Goal: Information Seeking & Learning: Learn about a topic

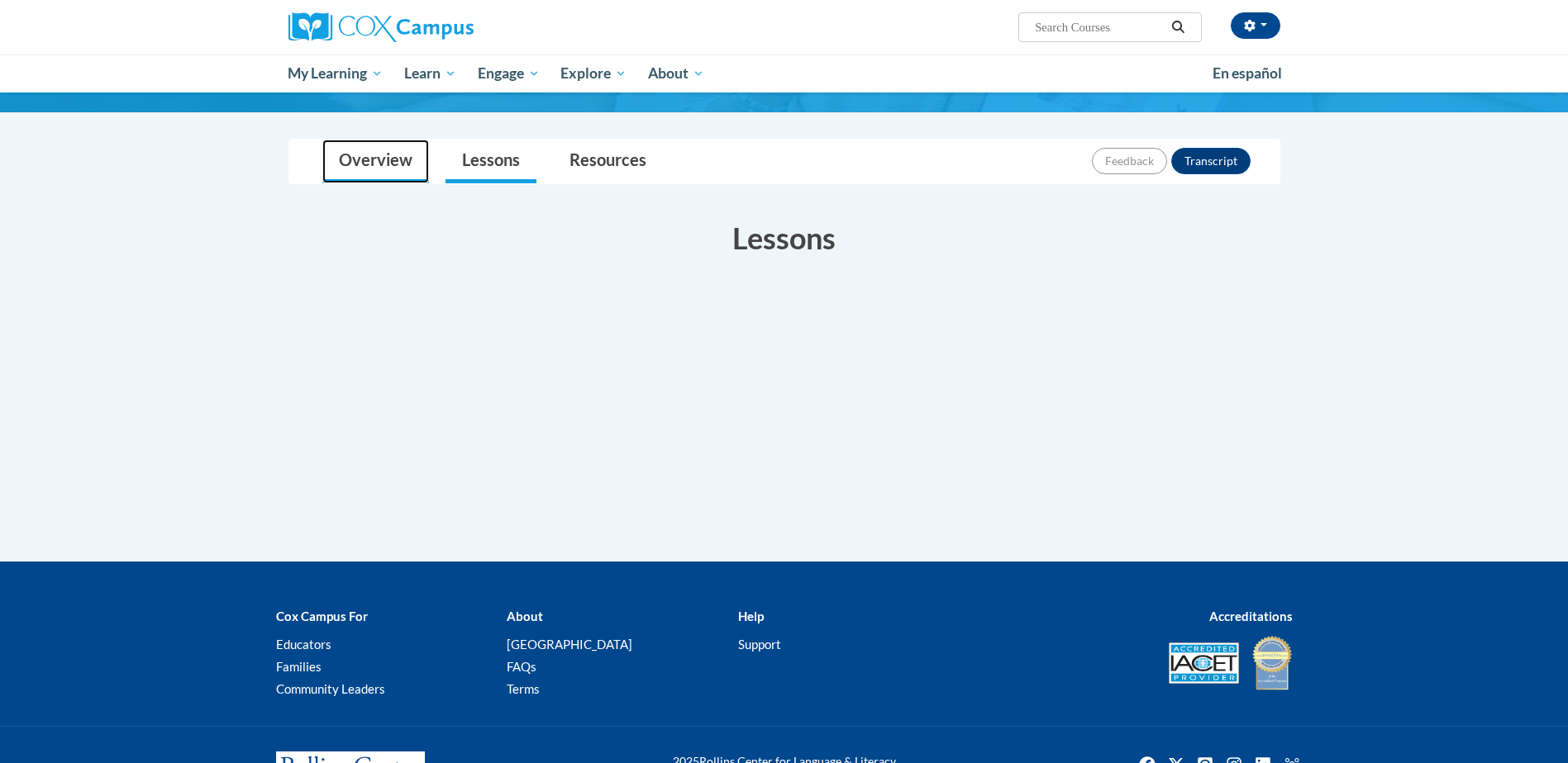
click at [385, 155] on link "Overview" at bounding box center [375, 161] width 106 height 44
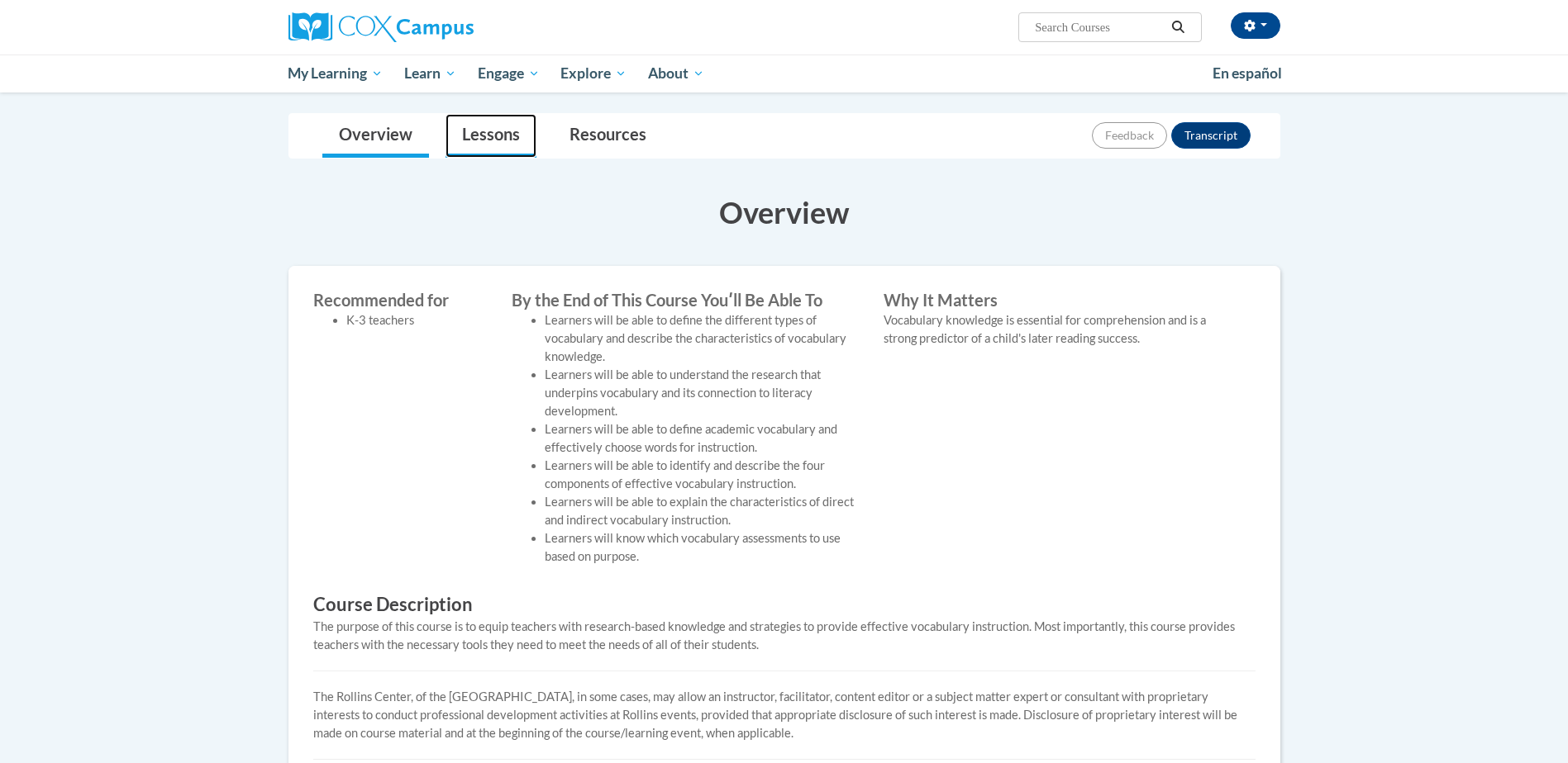
click at [464, 135] on link "Lessons" at bounding box center [491, 135] width 91 height 44
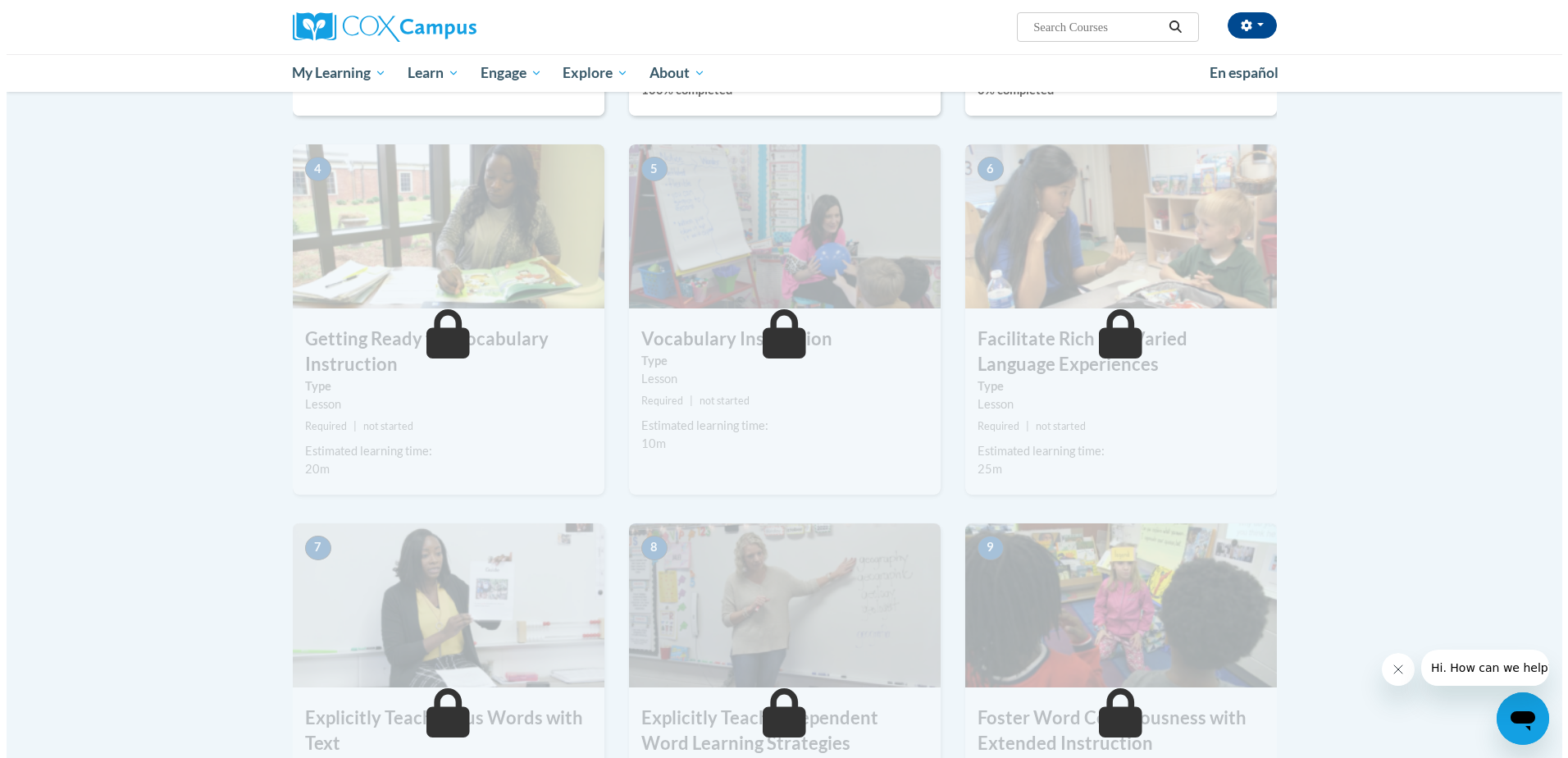
scroll to position [493, 0]
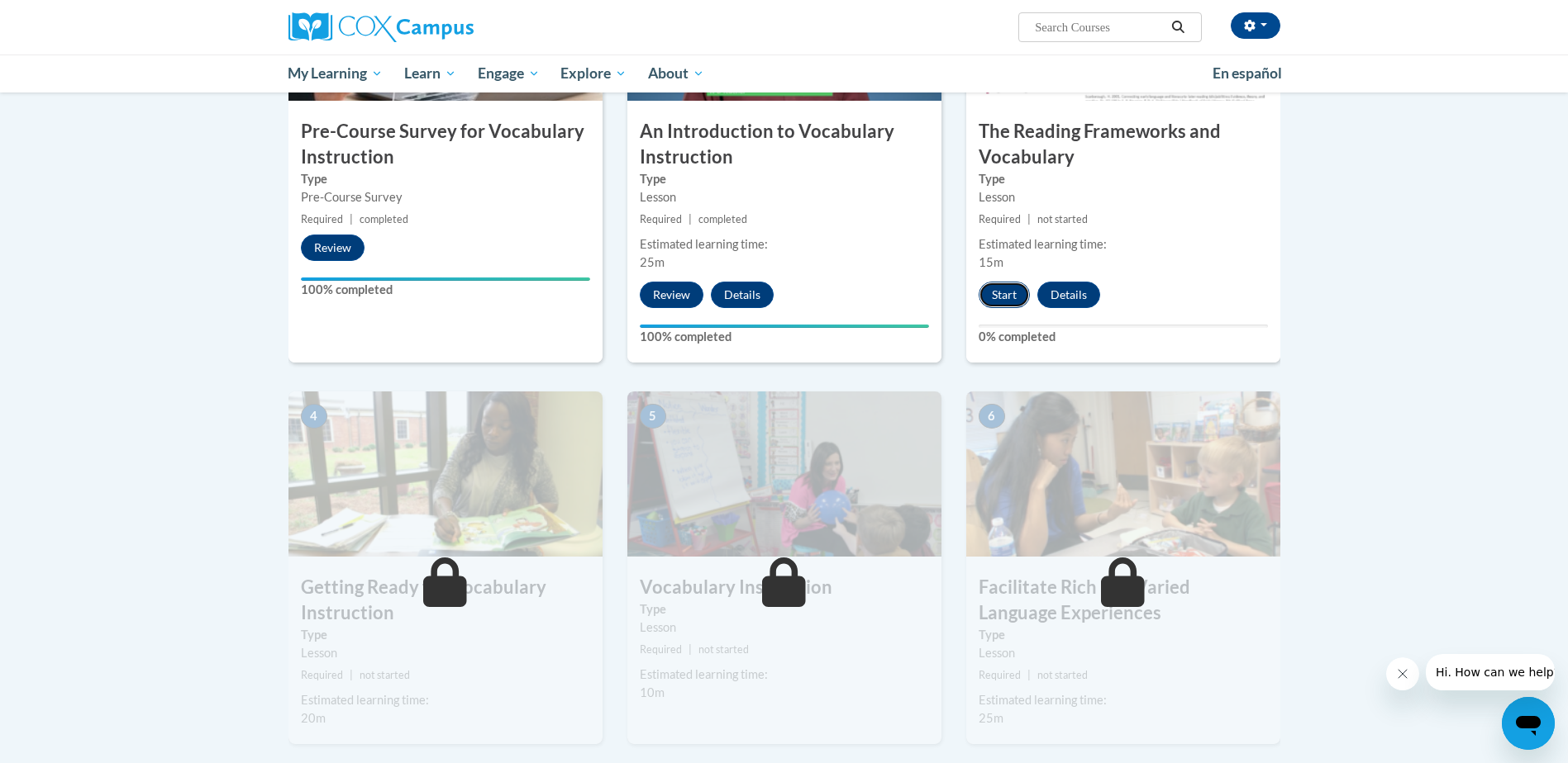
click at [1011, 294] on button "Start" at bounding box center [1004, 295] width 51 height 27
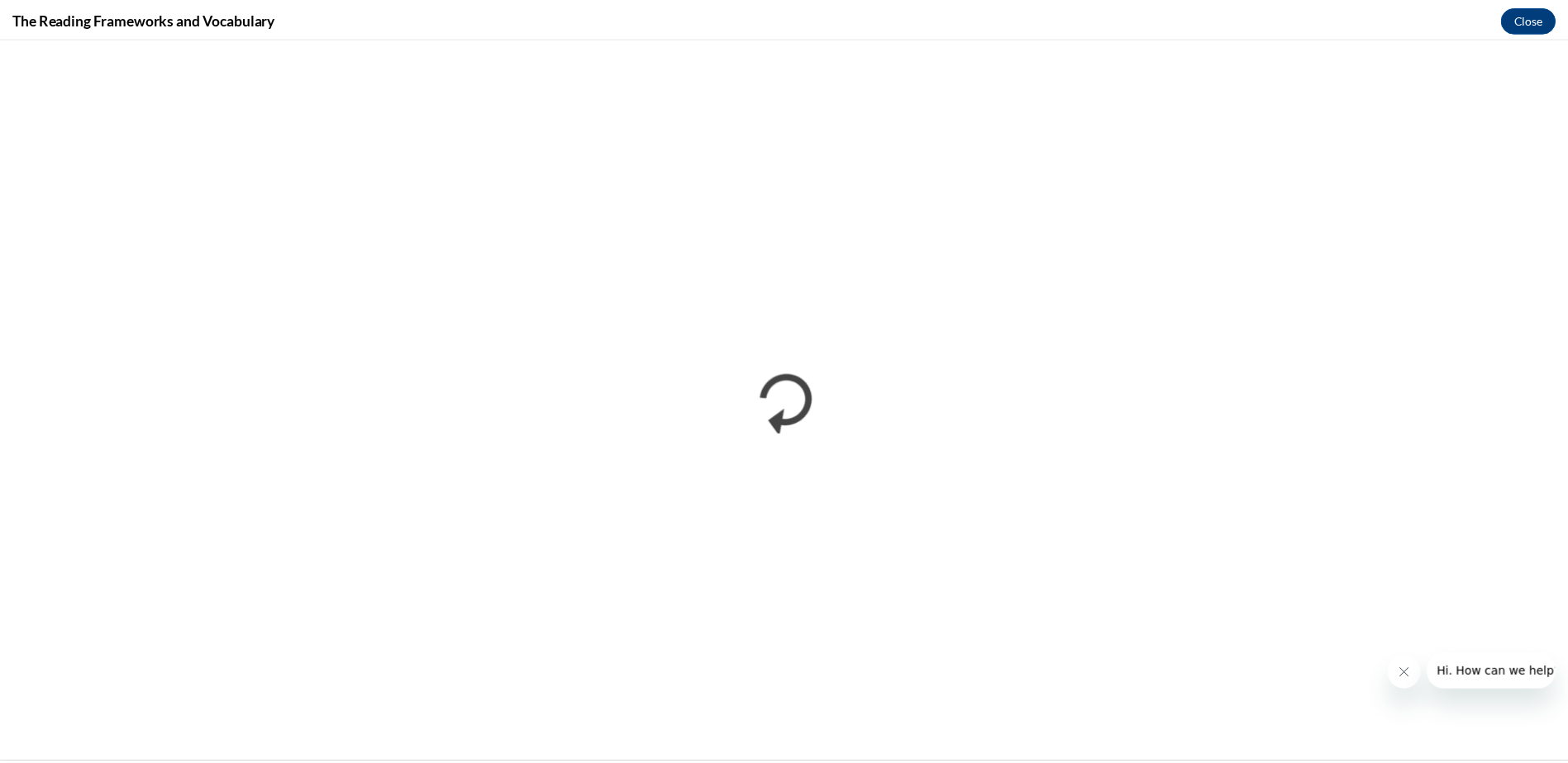
scroll to position [0, 0]
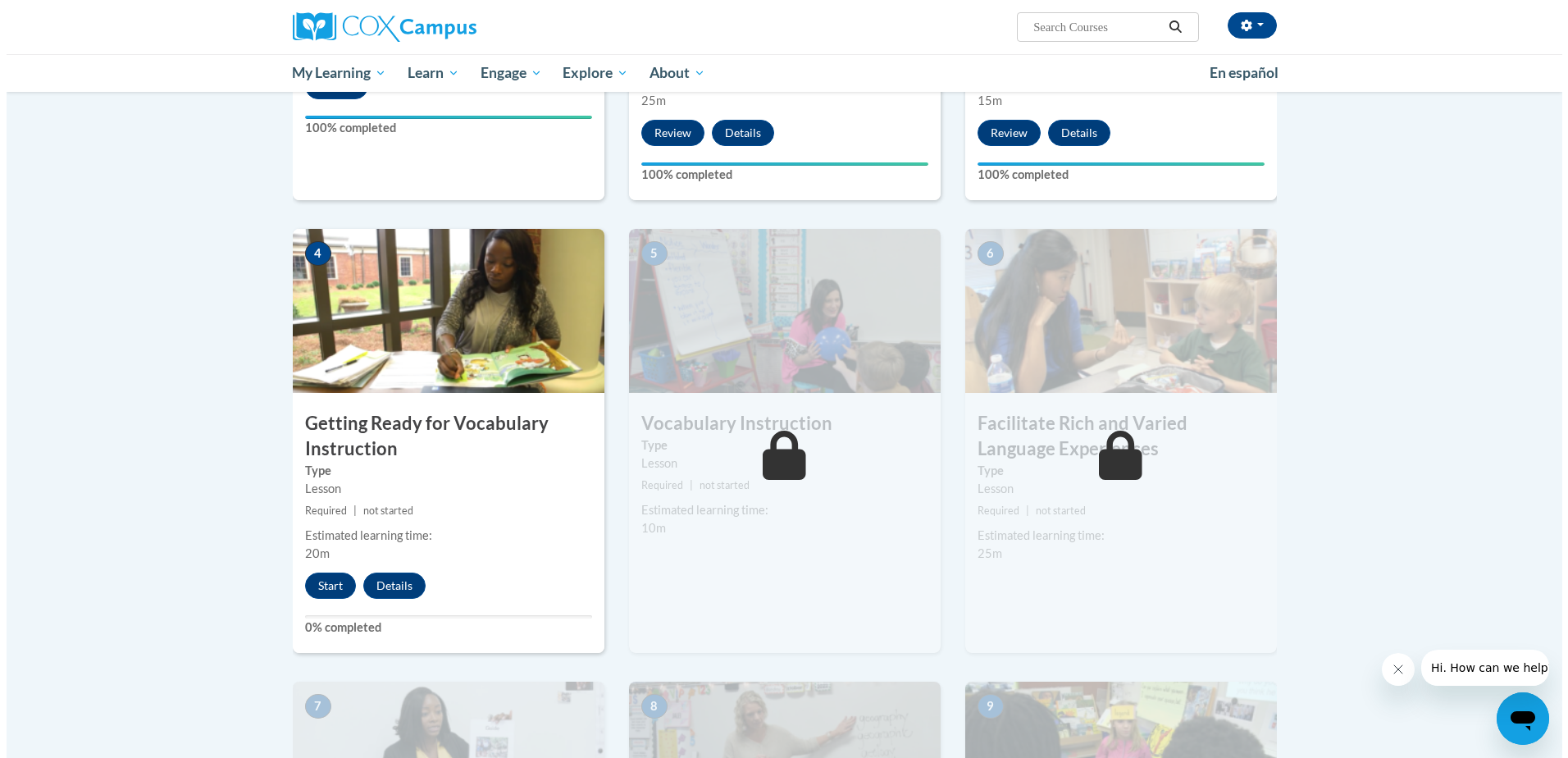
scroll to position [657, 0]
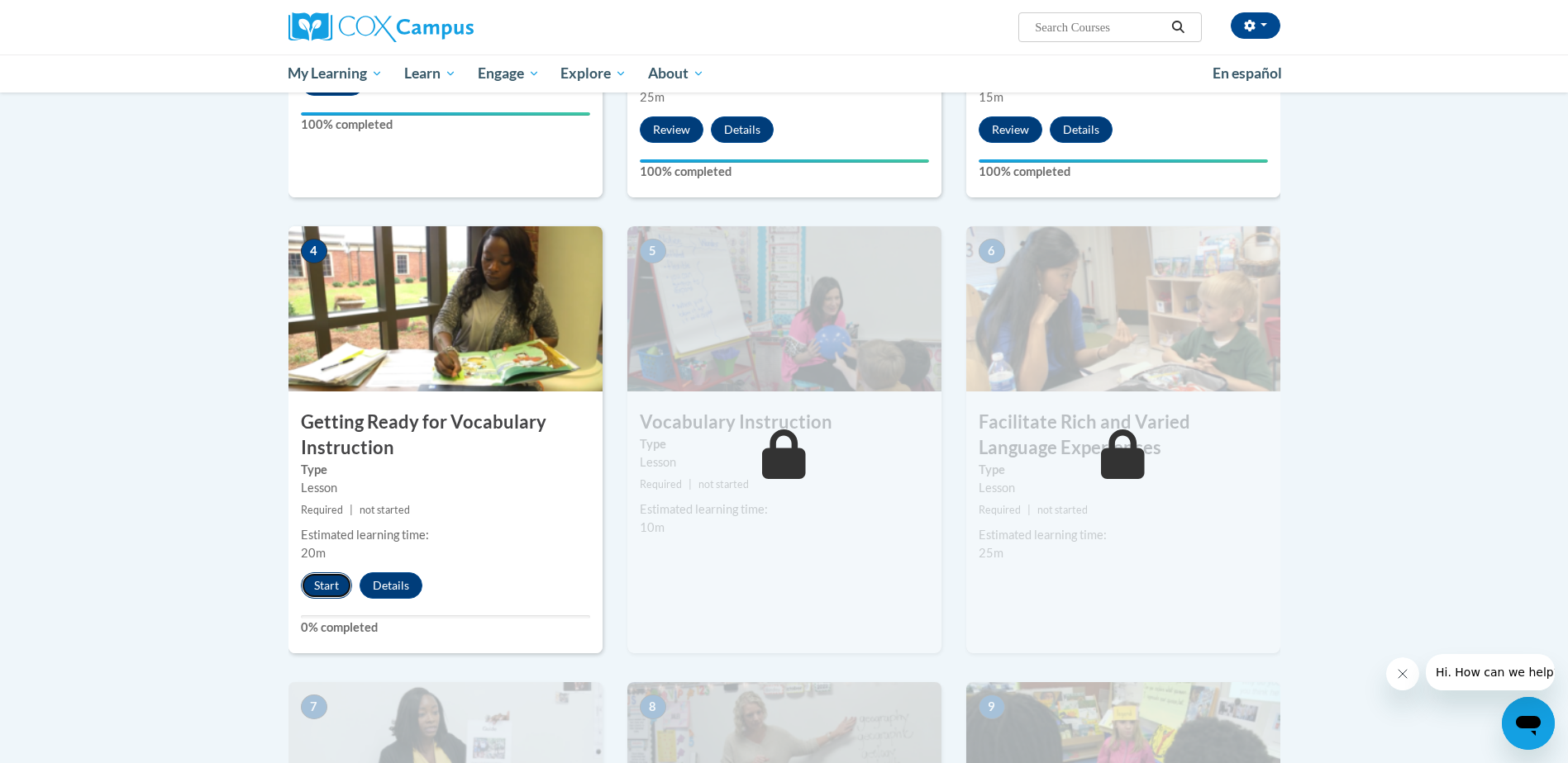
click at [324, 593] on button "Start" at bounding box center [326, 585] width 51 height 27
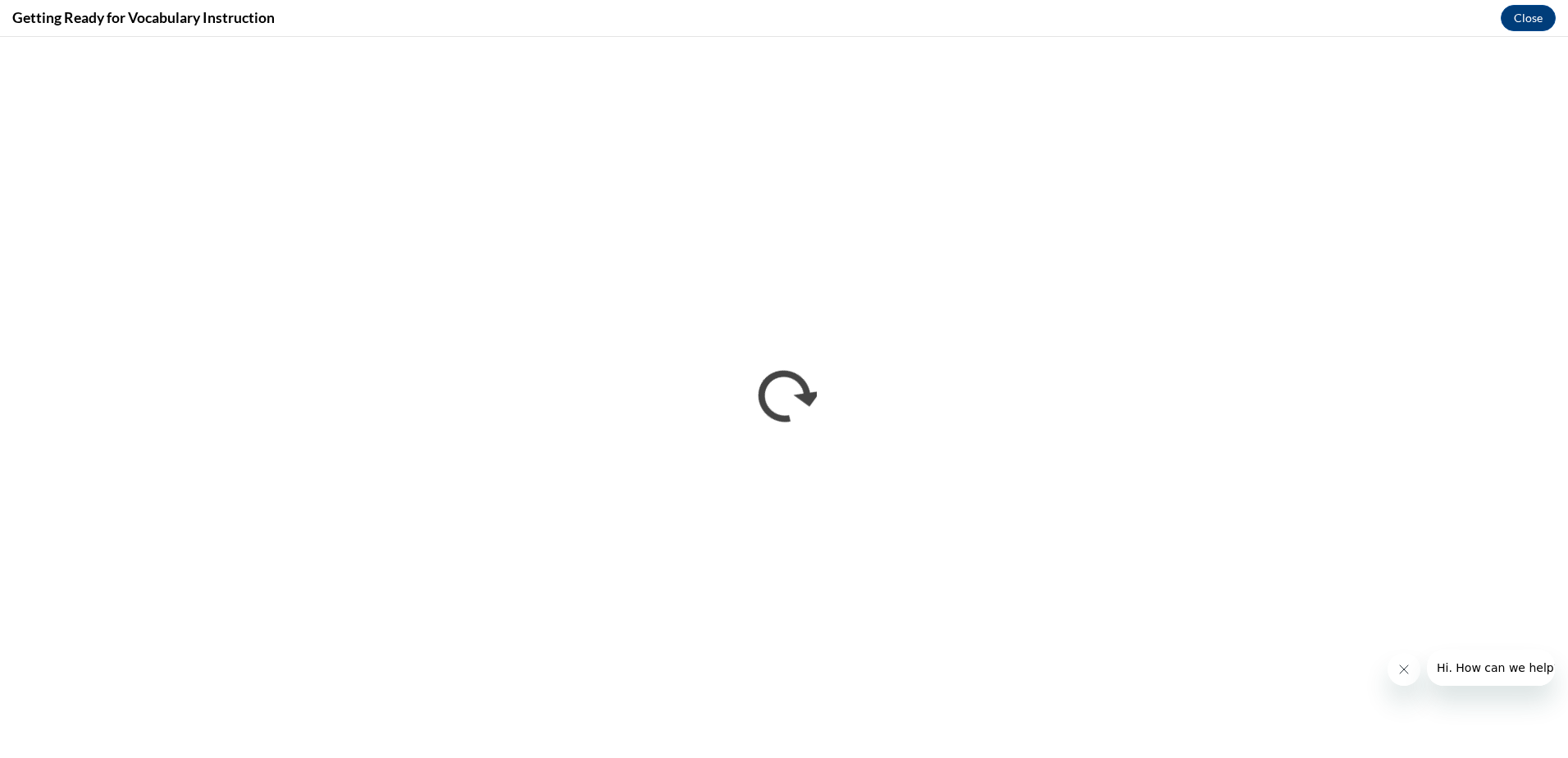
scroll to position [0, 0]
